Goal: Information Seeking & Learning: Learn about a topic

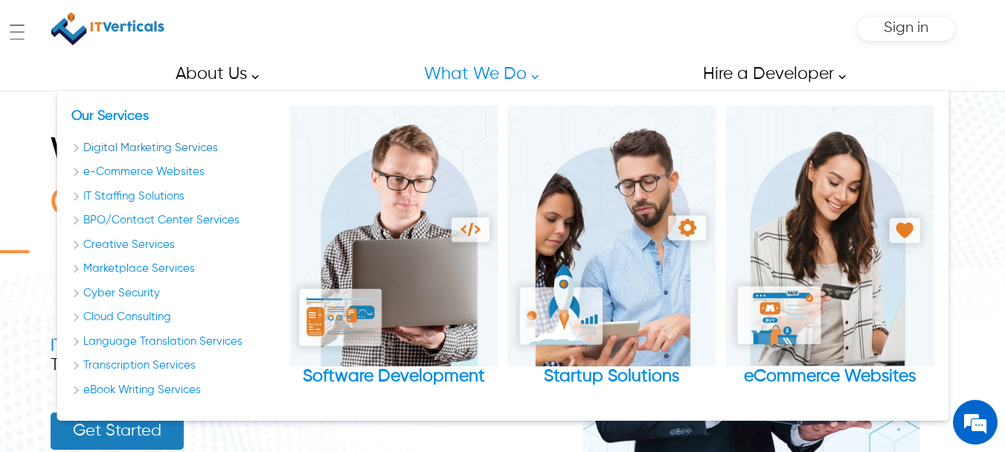
click at [74, 150] on link "Digital Marketing Services" at bounding box center [175, 148] width 208 height 17
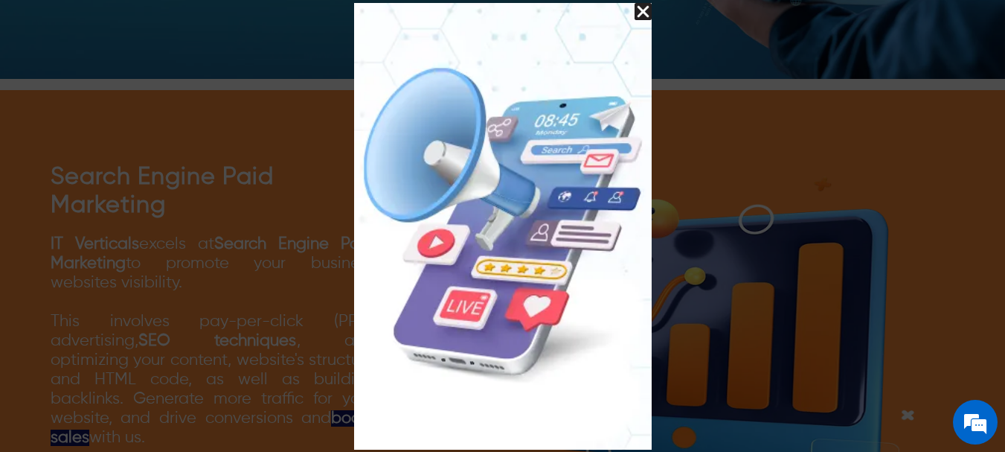
scroll to position [2679, 0]
click at [642, 10] on img "Close Splash Button" at bounding box center [643, 11] width 17 height 17
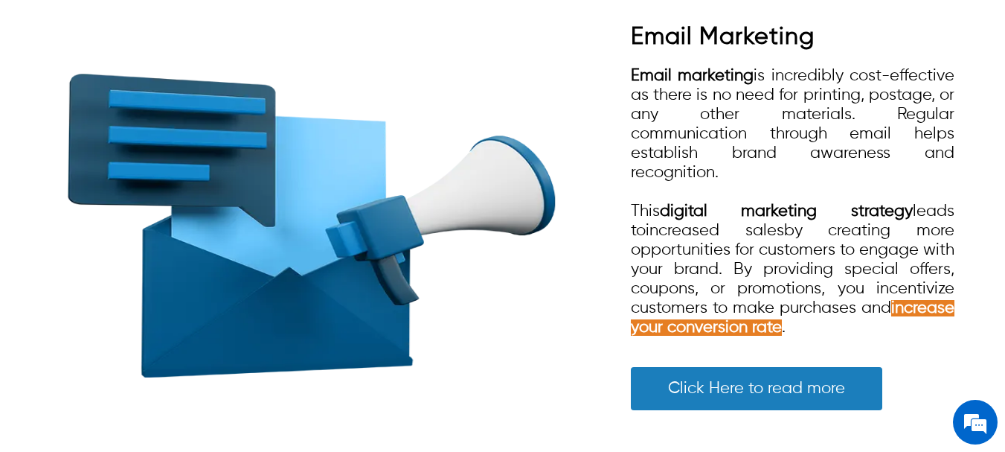
scroll to position [3498, 0]
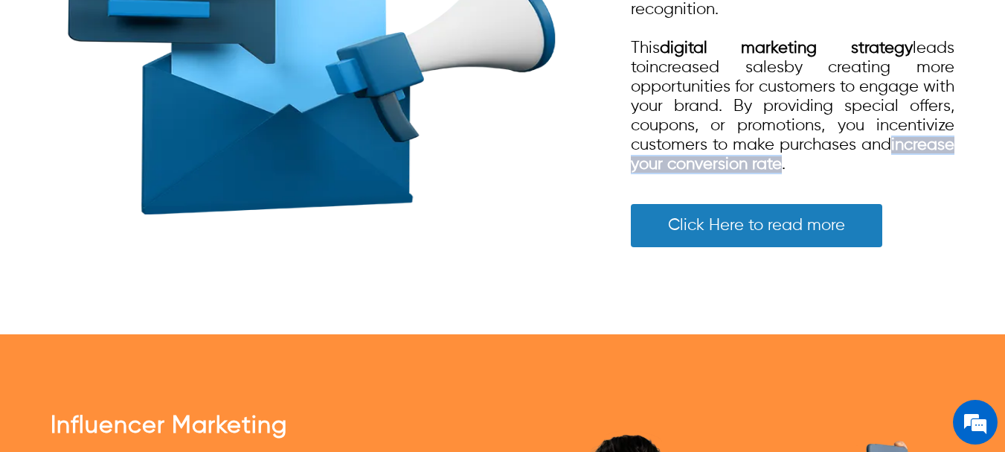
drag, startPoint x: 883, startPoint y: 157, endPoint x: 664, endPoint y: 162, distance: 218.9
click at [664, 162] on div "Email marketing is incredibly cost-effective as there is no need for printing, …" at bounding box center [793, 38] width 324 height 271
click at [751, 159] on strong "increase your conversion rate" at bounding box center [793, 155] width 324 height 36
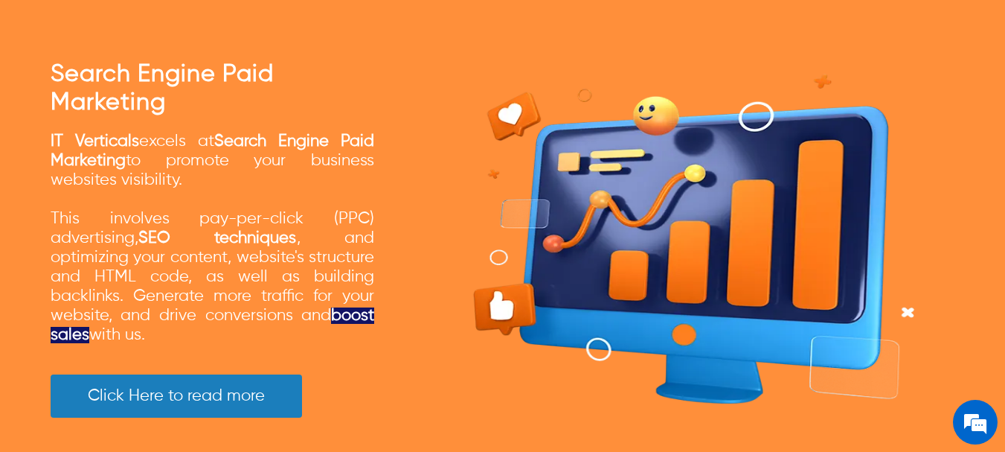
scroll to position [2754, 0]
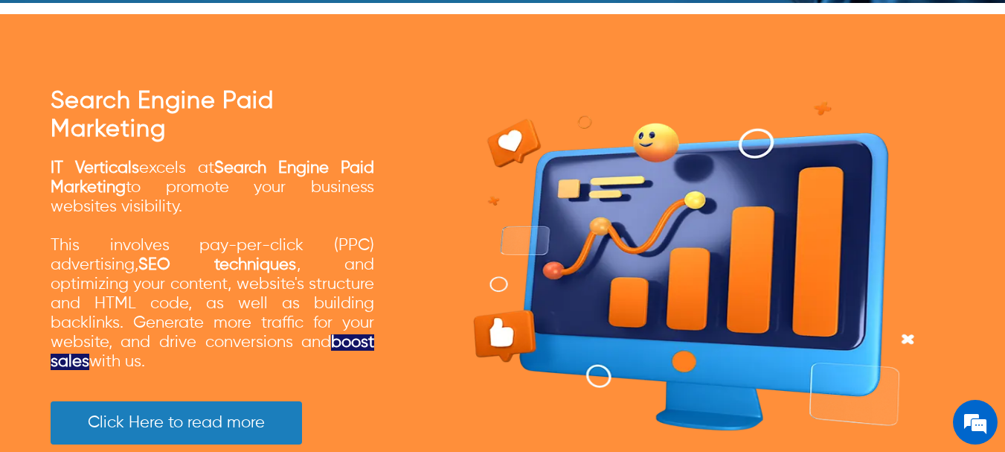
click at [181, 257] on link "SEO techniques" at bounding box center [217, 265] width 159 height 16
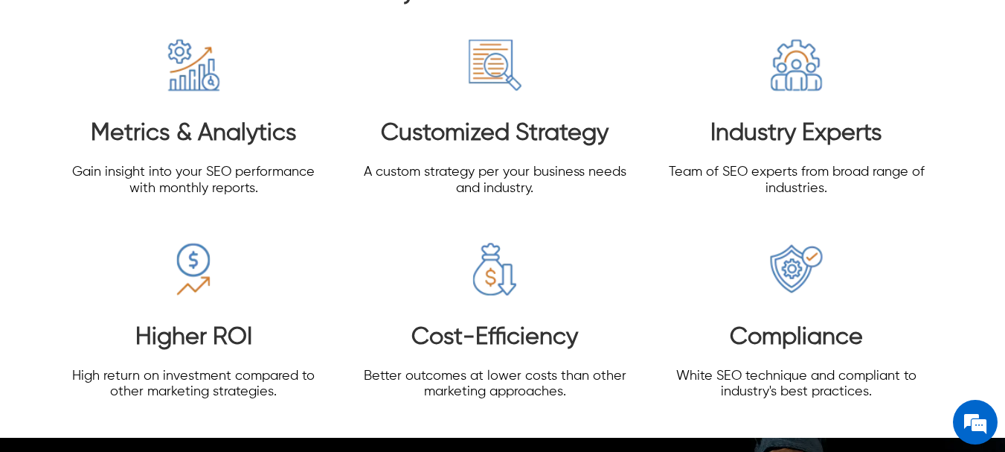
scroll to position [3051, 0]
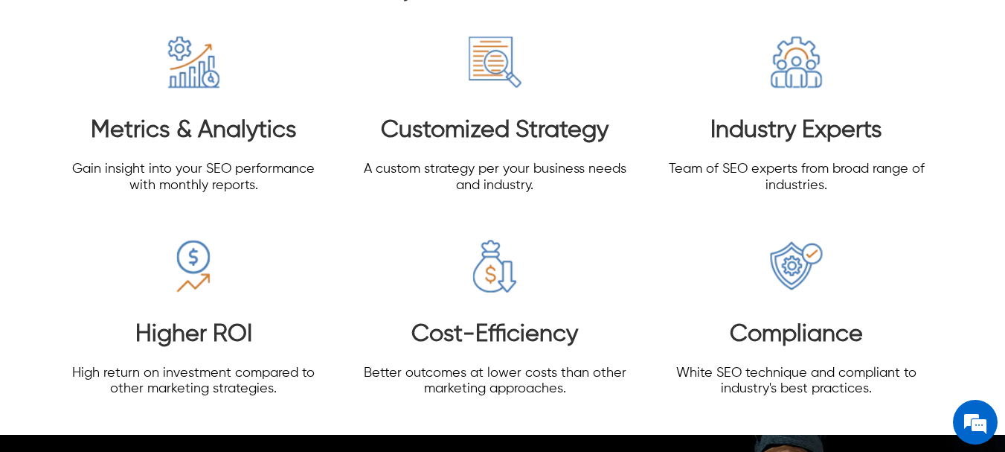
click at [394, 135] on h3 "Customized Strategy" at bounding box center [495, 130] width 272 height 28
click at [394, 136] on h3 "Customized Strategy" at bounding box center [495, 130] width 272 height 28
drag, startPoint x: 436, startPoint y: 141, endPoint x: 446, endPoint y: 142, distance: 9.8
click at [435, 142] on h3 "Customized Strategy" at bounding box center [495, 130] width 272 height 28
click at [547, 138] on h3 "Customized Strategy" at bounding box center [495, 130] width 272 height 28
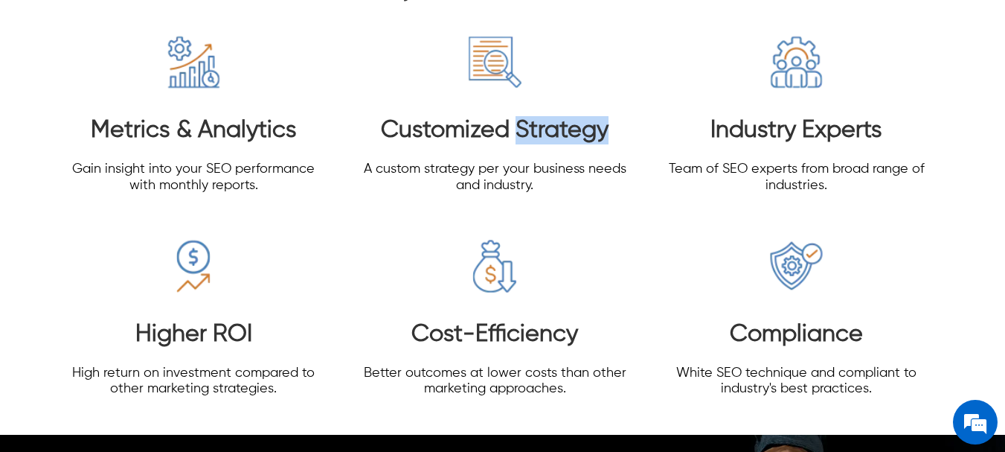
click at [547, 138] on h3 "Customized Strategy" at bounding box center [495, 130] width 272 height 28
click at [540, 141] on h3 "Customized Strategy" at bounding box center [495, 130] width 272 height 28
click at [145, 132] on h3 "Metrics & Analytics" at bounding box center [194, 130] width 272 height 28
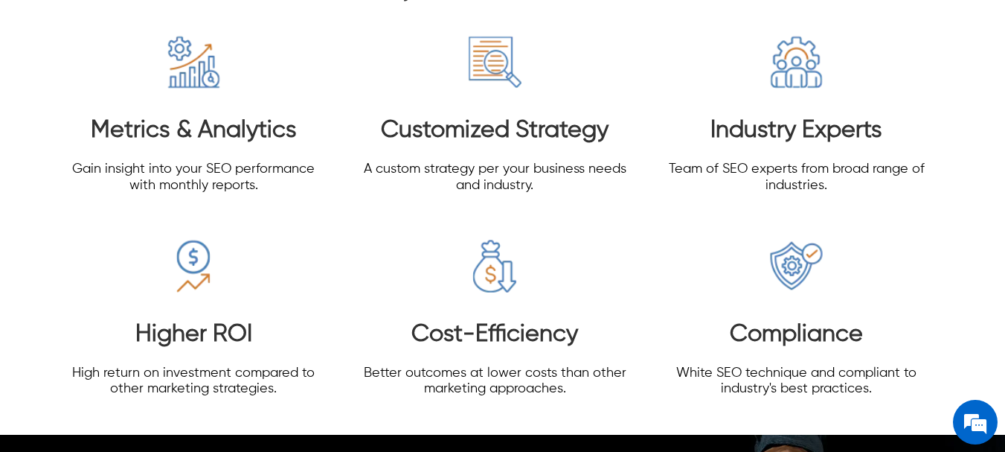
click at [280, 132] on h3 "Metrics & Analytics" at bounding box center [194, 130] width 272 height 28
click at [217, 337] on h3 "Higher ROI" at bounding box center [194, 334] width 272 height 28
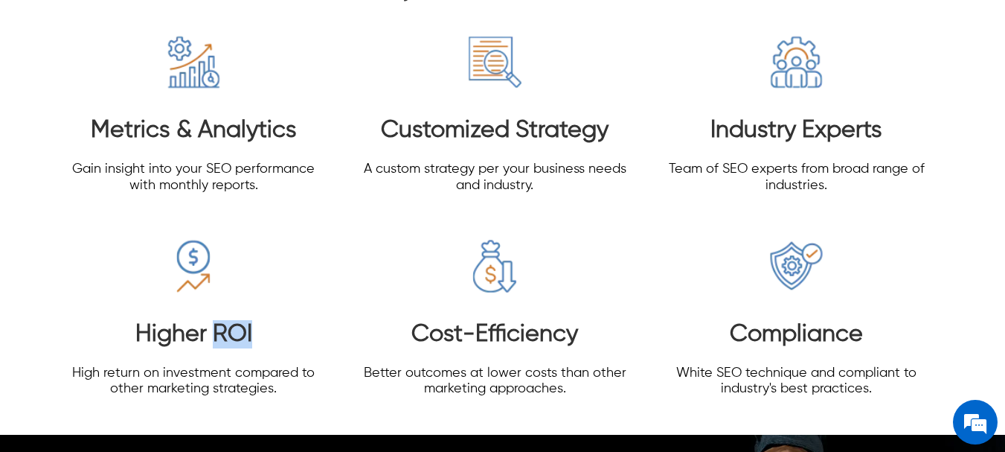
click at [240, 339] on h3 "Higher ROI" at bounding box center [194, 334] width 272 height 28
click at [509, 338] on h3 "Cost-Efficiency" at bounding box center [495, 334] width 272 height 28
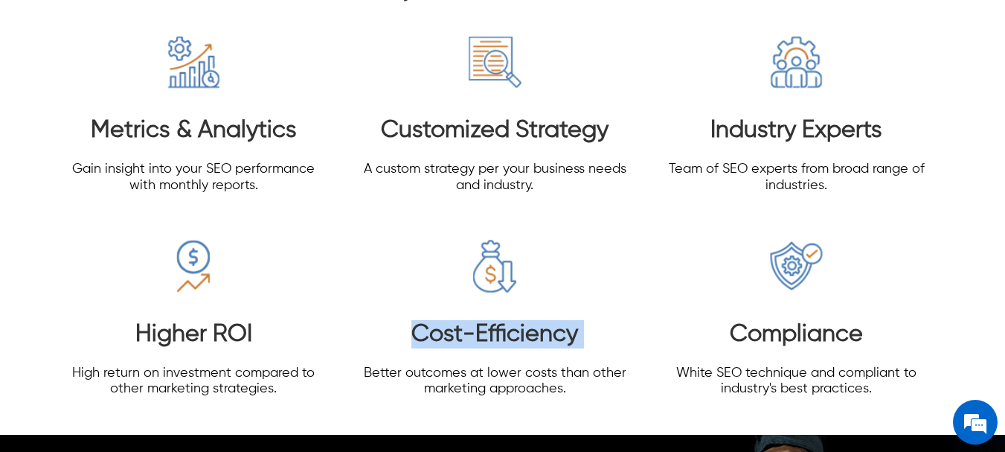
click at [509, 338] on h3 "Cost-Efficiency" at bounding box center [495, 334] width 272 height 28
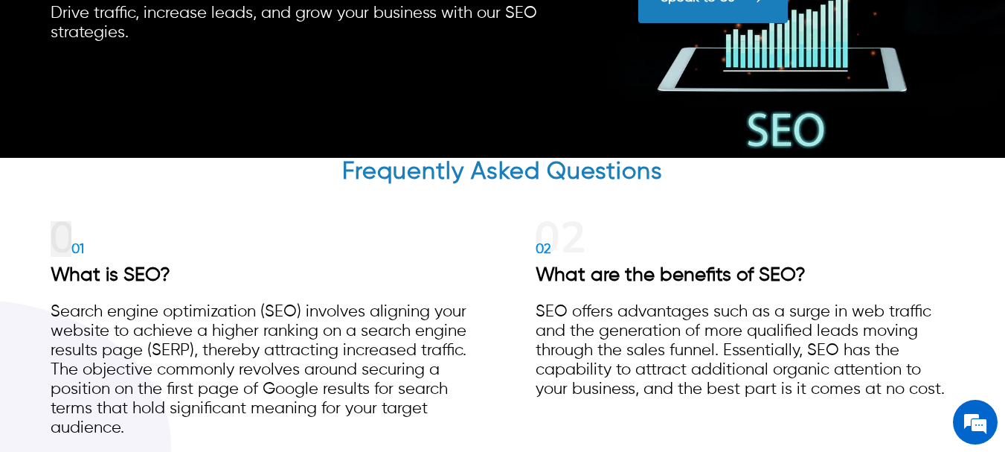
scroll to position [3498, 0]
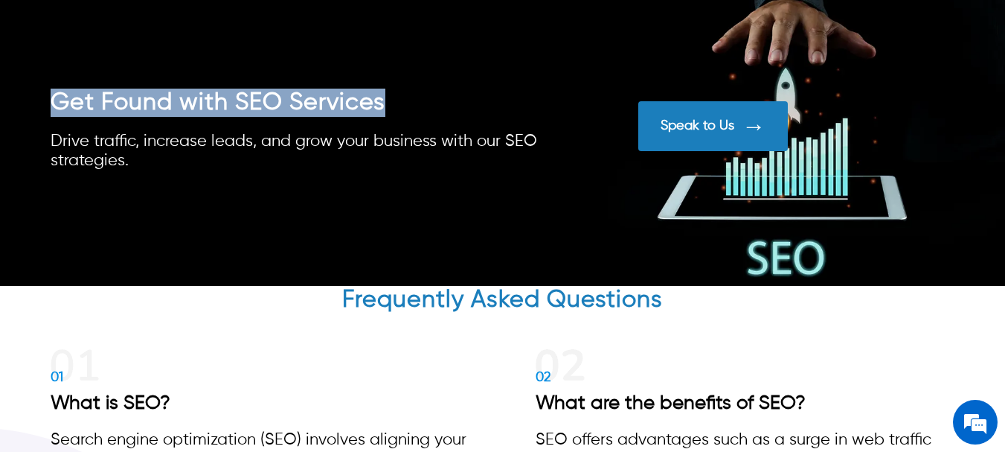
drag, startPoint x: 53, startPoint y: 102, endPoint x: 417, endPoint y: 116, distance: 364.2
click at [417, 116] on h2 "Get Found with SEO Services" at bounding box center [322, 103] width 543 height 28
click at [269, 99] on h2 "Get Found with SEO Services" at bounding box center [322, 103] width 543 height 28
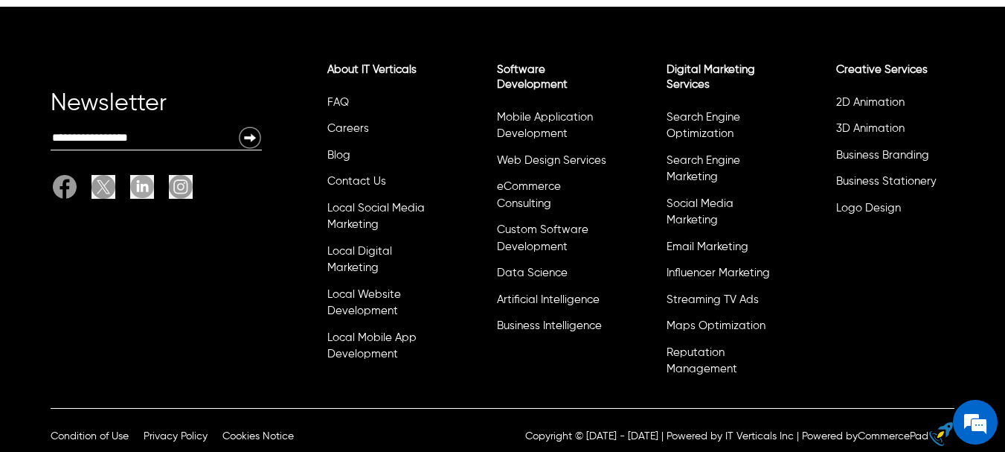
scroll to position [5692, 0]
